Goal: Answer question/provide support

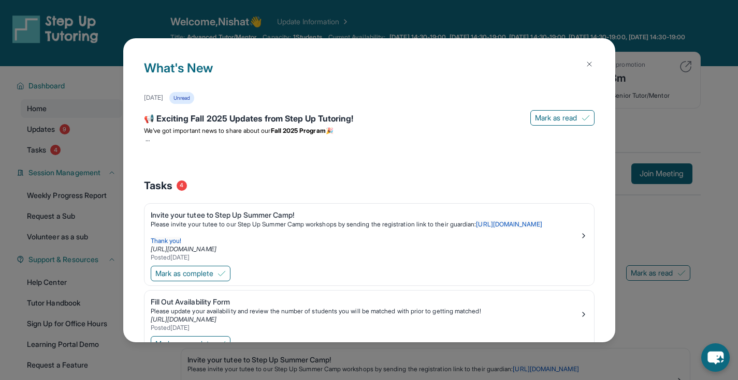
click at [585, 63] on img at bounding box center [589, 64] width 8 height 8
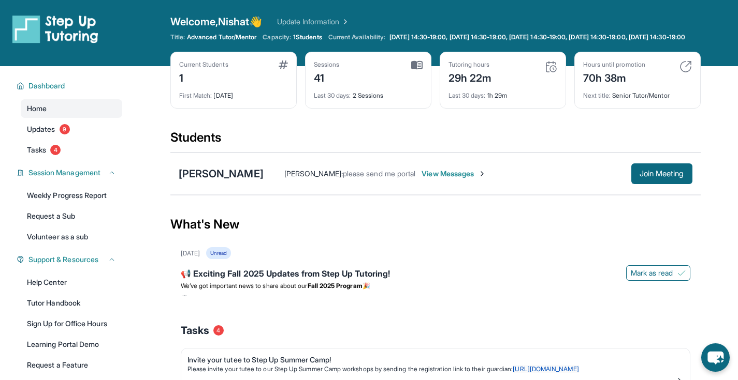
click at [457, 179] on span "View Messages" at bounding box center [453, 174] width 65 height 10
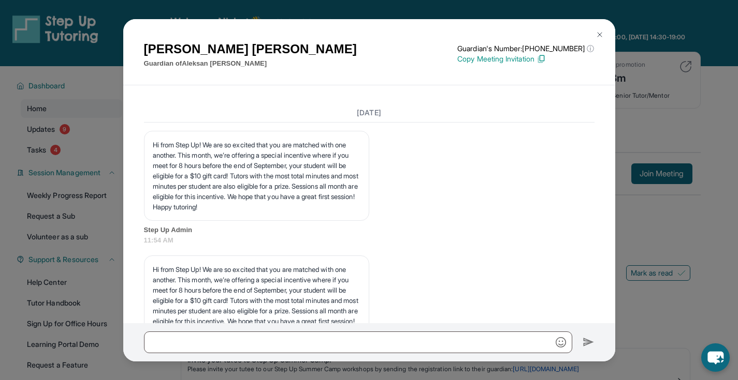
scroll to position [1446, 0]
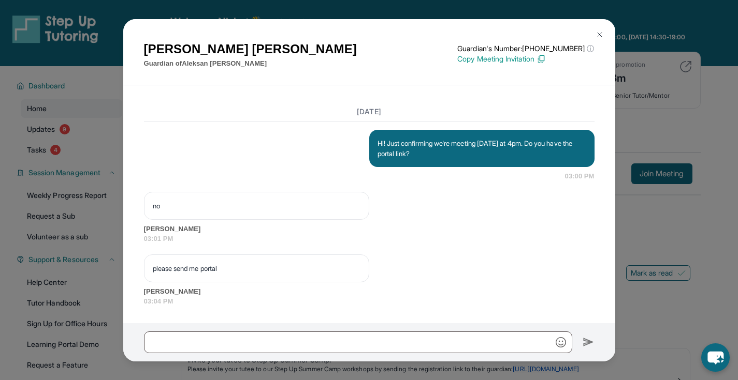
click at [545, 59] on img at bounding box center [540, 58] width 9 height 9
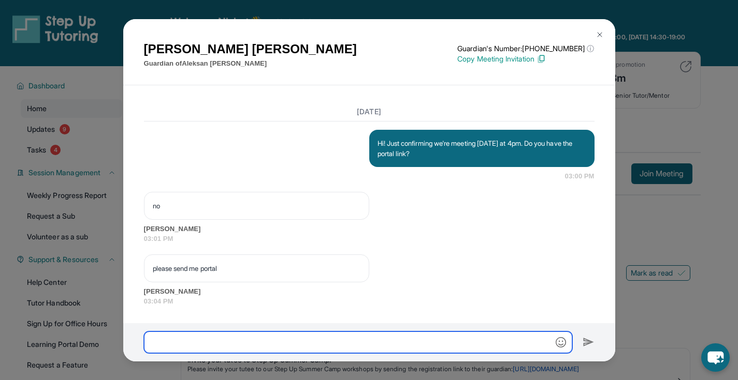
click at [189, 342] on input "text" at bounding box center [358, 343] width 428 height 22
paste input "**********"
type input "**********"
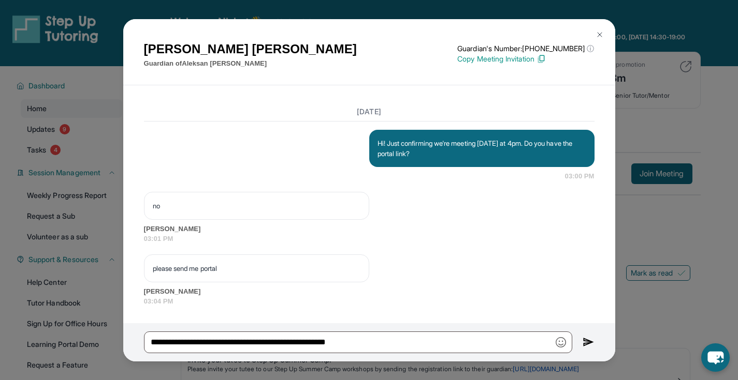
click at [606, 34] on button at bounding box center [599, 34] width 21 height 21
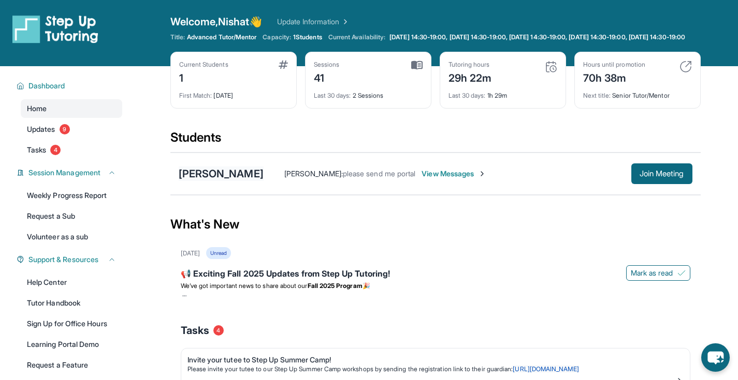
click at [215, 181] on div "[PERSON_NAME]" at bounding box center [221, 174] width 85 height 14
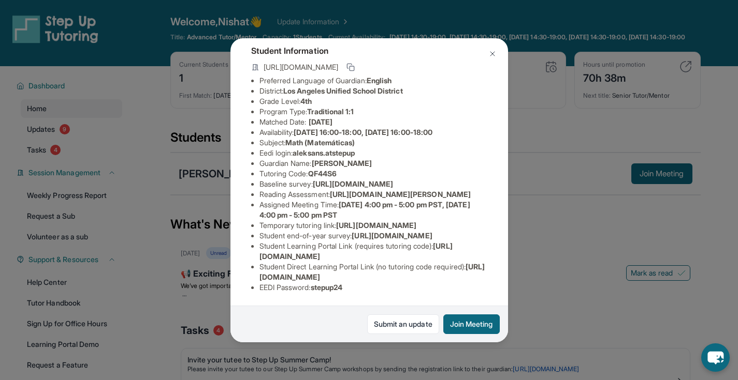
scroll to position [187, 0]
click at [492, 51] on img at bounding box center [492, 54] width 8 height 8
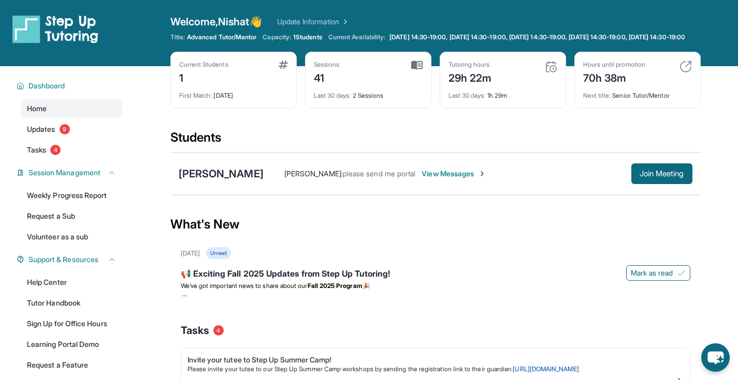
click at [478, 179] on span "View Messages" at bounding box center [453, 174] width 65 height 10
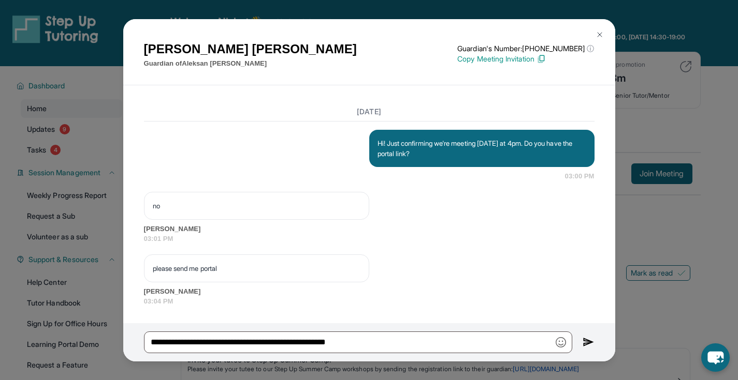
scroll to position [1446, 0]
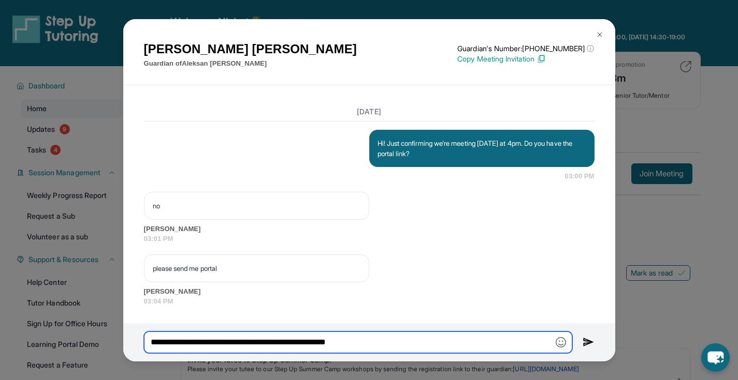
click at [397, 339] on input "**********" at bounding box center [358, 343] width 428 height 22
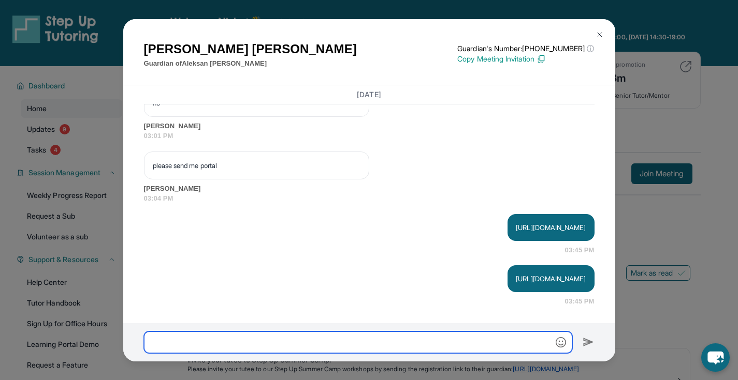
scroll to position [1549, 0]
type input "*"
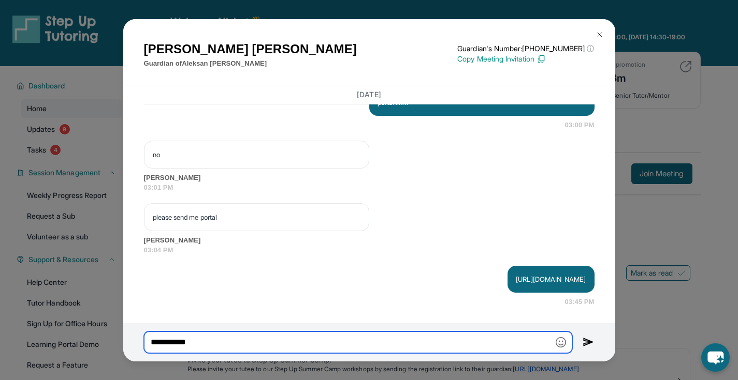
type input "**********"
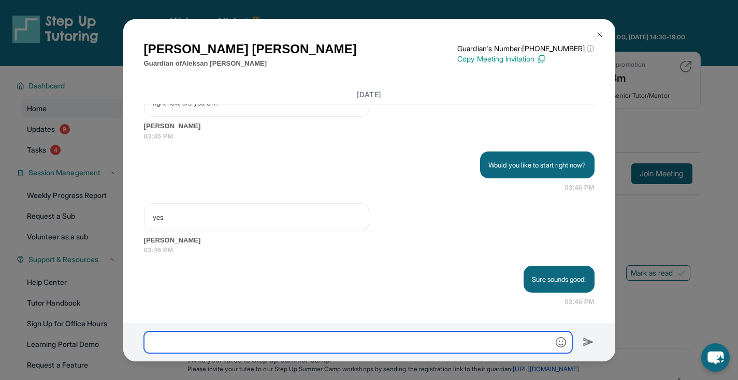
scroll to position [1953, 0]
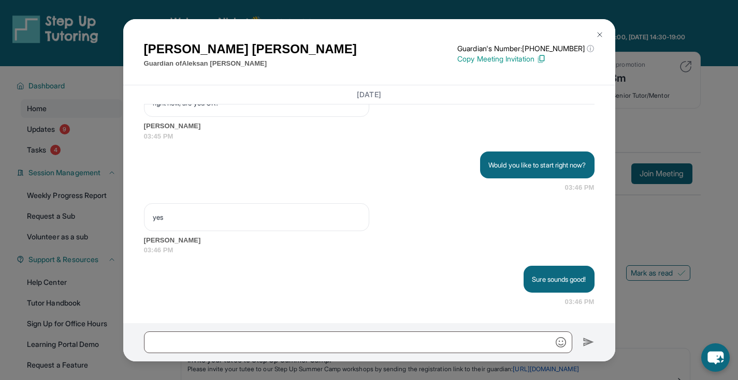
click at [598, 32] on img at bounding box center [599, 35] width 8 height 8
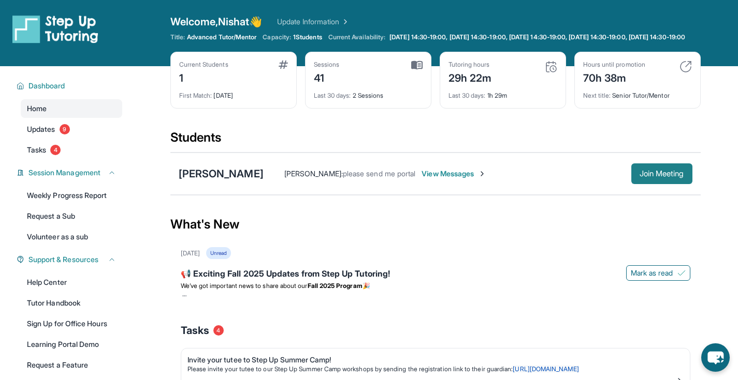
click at [660, 177] on span "Join Meeting" at bounding box center [661, 174] width 45 height 6
click at [471, 179] on span "View Messages" at bounding box center [453, 174] width 65 height 10
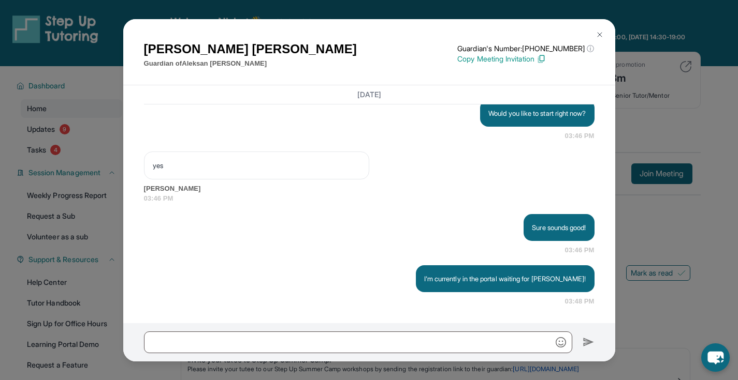
scroll to position [2005, 0]
click at [600, 34] on img at bounding box center [599, 35] width 8 height 8
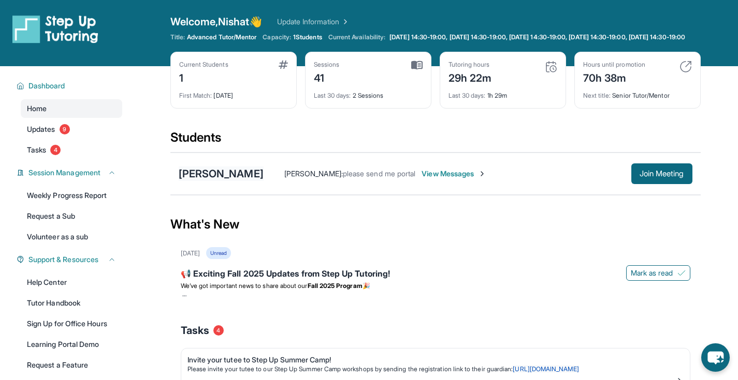
click at [247, 180] on div "[PERSON_NAME]" at bounding box center [221, 174] width 85 height 14
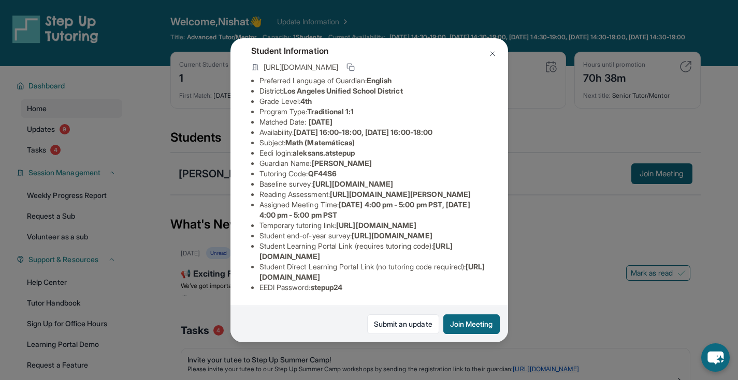
scroll to position [98, 371]
drag, startPoint x: 258, startPoint y: 163, endPoint x: 463, endPoint y: 183, distance: 205.9
click at [463, 183] on div "[PERSON_NAME] Guardian: [PERSON_NAME] Student Information [URL][DOMAIN_NAME] Pr…" at bounding box center [368, 190] width 277 height 304
copy span "[URL][DOMAIN_NAME]"
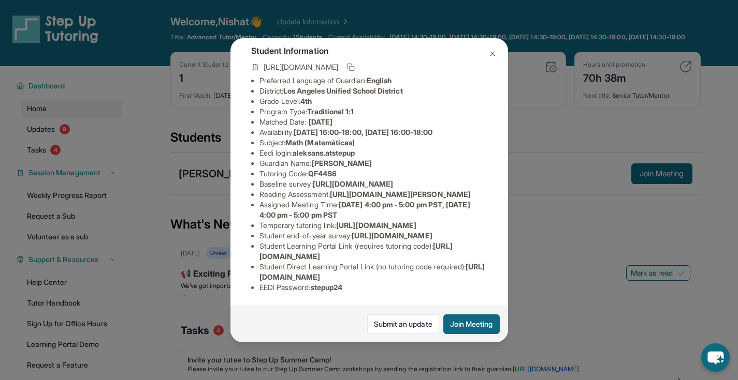
click at [493, 51] on img at bounding box center [492, 54] width 8 height 8
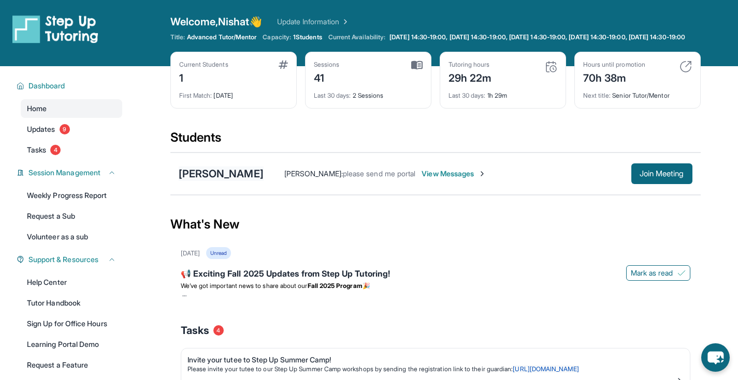
click at [231, 179] on div "[PERSON_NAME]" at bounding box center [221, 174] width 85 height 14
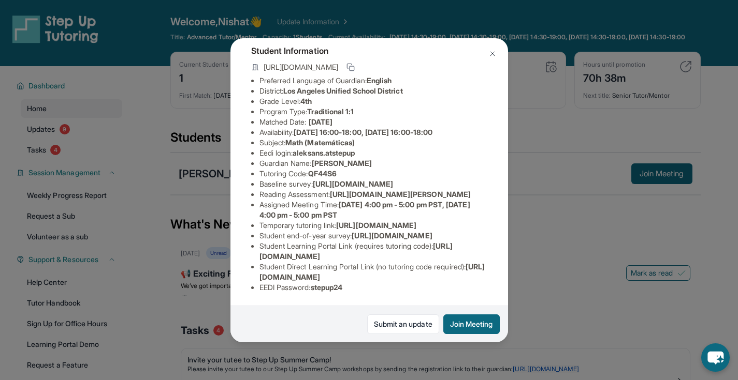
drag, startPoint x: 479, startPoint y: 270, endPoint x: 254, endPoint y: 269, distance: 225.1
click at [254, 269] on div "[PERSON_NAME] Guardian: [PERSON_NAME] Student Information [URL][DOMAIN_NAME] Pr…" at bounding box center [368, 190] width 277 height 304
click at [493, 55] on img at bounding box center [492, 54] width 8 height 8
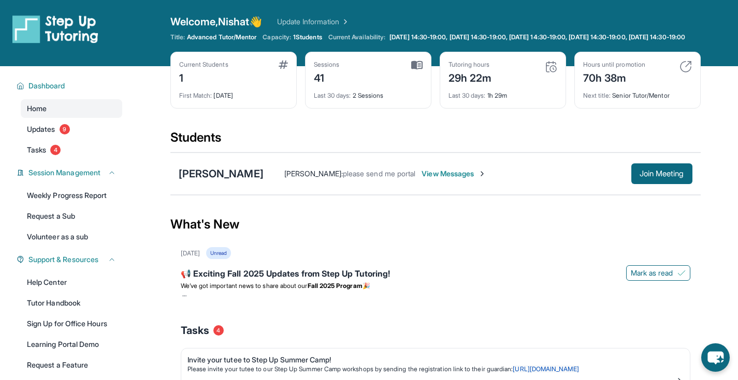
click at [477, 179] on span "View Messages" at bounding box center [453, 174] width 65 height 10
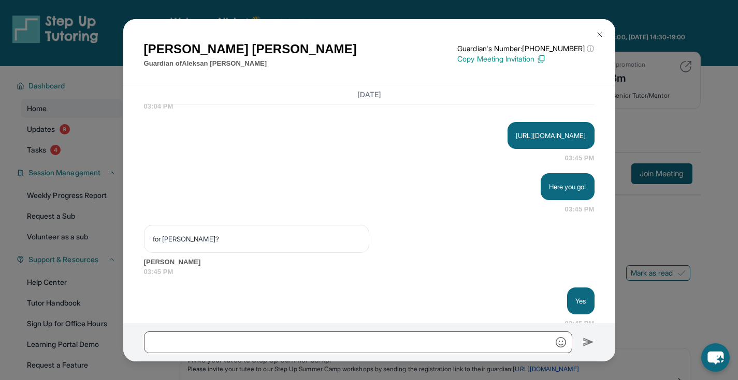
scroll to position [2068, 0]
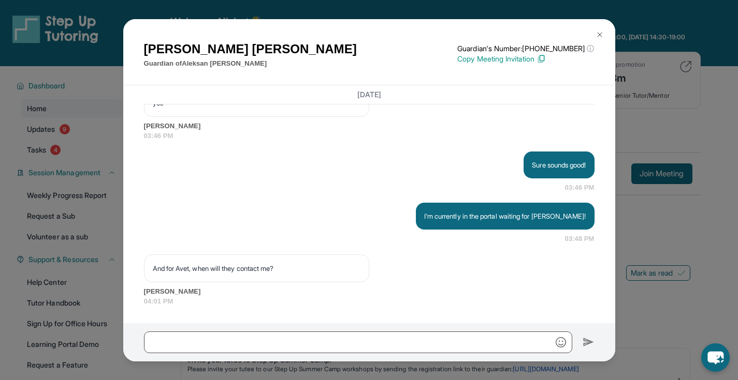
click at [599, 35] on img at bounding box center [599, 35] width 8 height 8
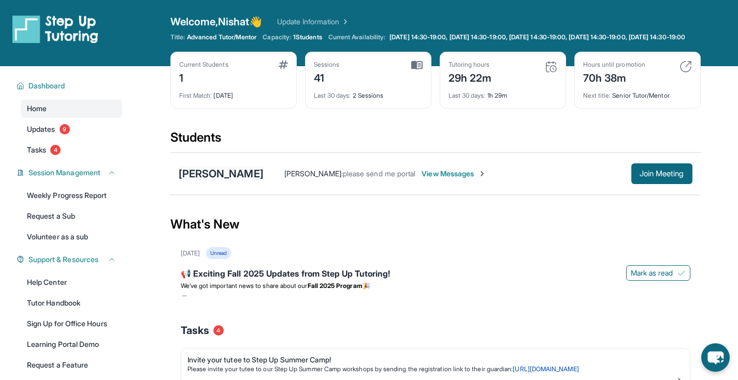
click at [248, 179] on div "[PERSON_NAME]" at bounding box center [221, 174] width 85 height 14
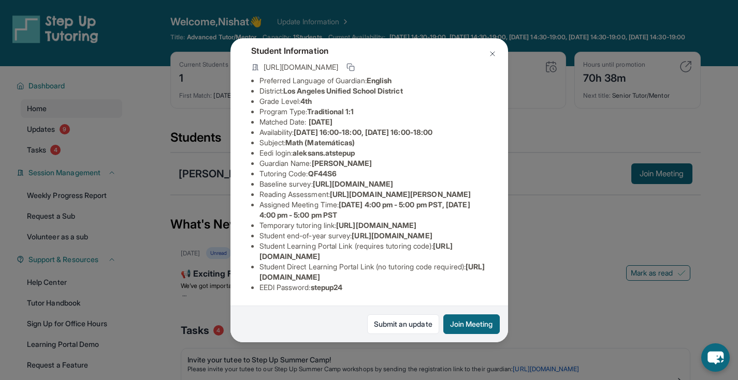
scroll to position [188, 0]
click at [491, 52] on img at bounding box center [492, 54] width 8 height 8
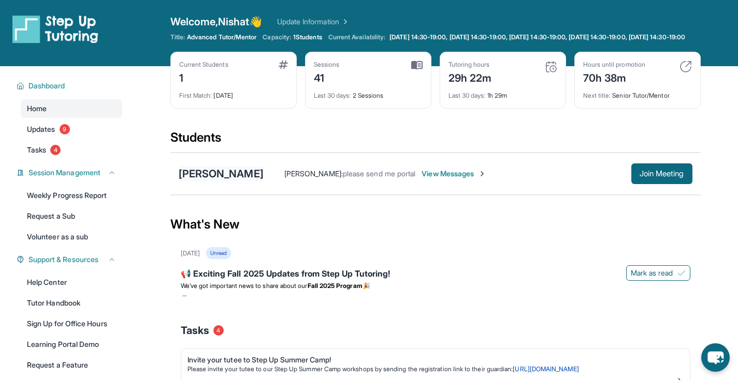
click at [239, 181] on div "[PERSON_NAME]" at bounding box center [221, 174] width 85 height 14
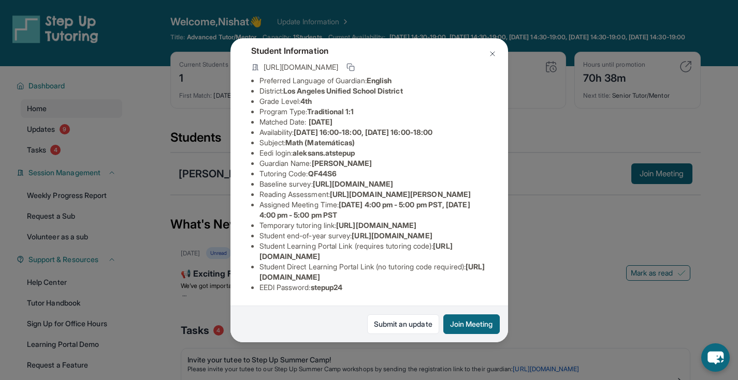
scroll to position [84, 0]
drag, startPoint x: 368, startPoint y: 137, endPoint x: 298, endPoint y: 136, distance: 69.9
click at [298, 148] on li "Eedi login : [PERSON_NAME].atstepup" at bounding box center [373, 153] width 228 height 10
copy span "aleksans.atstepup"
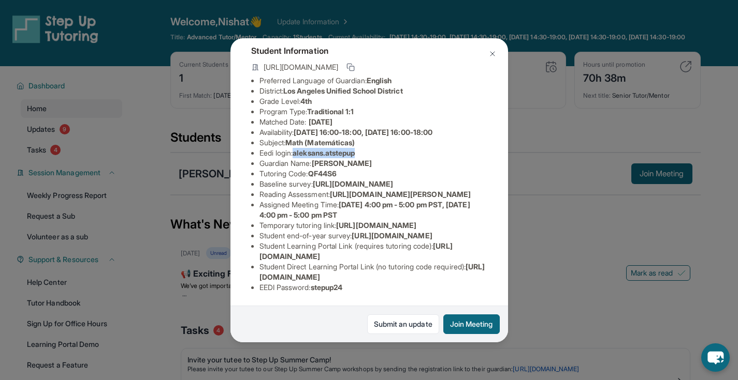
drag, startPoint x: 355, startPoint y: 273, endPoint x: 346, endPoint y: 275, distance: 8.4
click at [346, 275] on ul "Preferred Language of Guardian: English District: [GEOGRAPHIC_DATA] Unified Sch…" at bounding box center [369, 184] width 236 height 217
click at [350, 283] on li "EEDI Password : stepup24" at bounding box center [373, 288] width 228 height 10
drag, startPoint x: 350, startPoint y: 282, endPoint x: 316, endPoint y: 282, distance: 34.2
click at [316, 283] on li "EEDI Password : stepup24" at bounding box center [373, 288] width 228 height 10
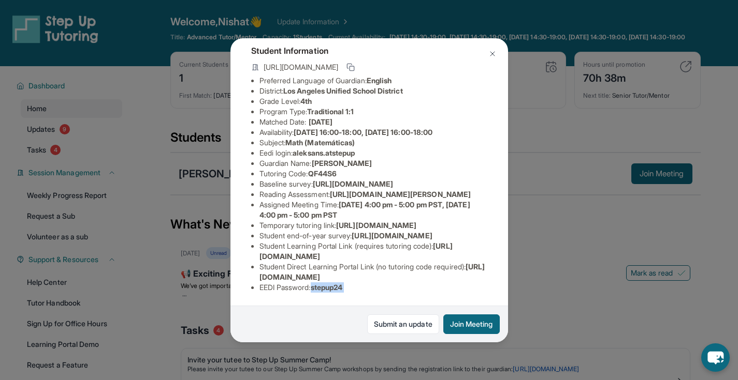
copy span "stepup24"
